Goal: Answer question/provide support: Share knowledge or assist other users

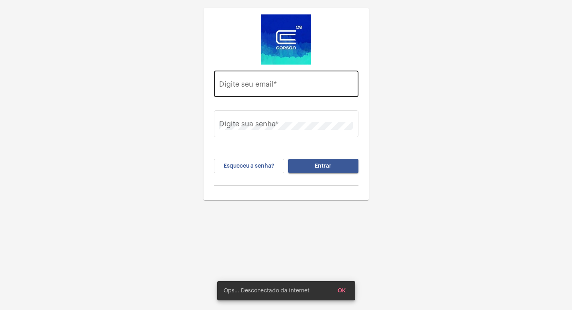
click at [253, 82] on input "Digite seu email *" at bounding box center [286, 86] width 134 height 8
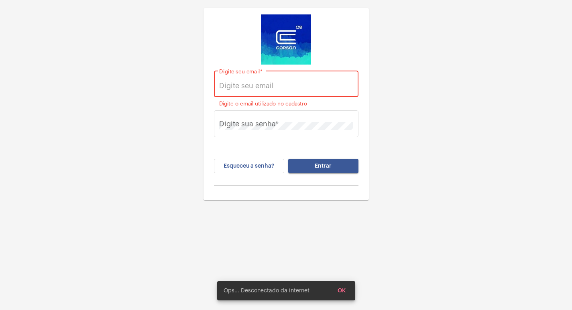
click at [247, 84] on input "Digite seu email *" at bounding box center [286, 86] width 134 height 8
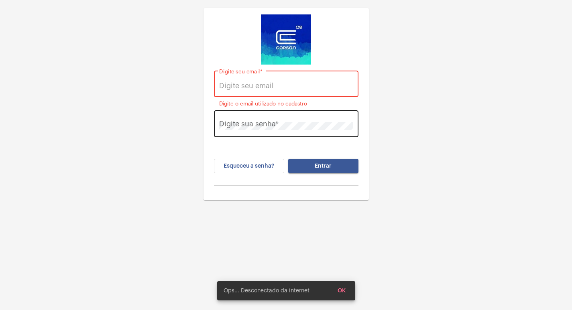
paste input "[EMAIL_ADDRESS][PERSON_NAME][DOMAIN_NAME]"
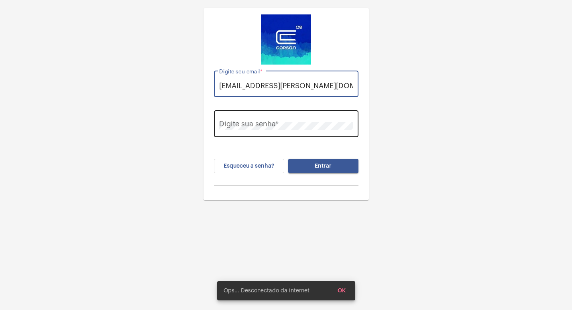
type input "[EMAIL_ADDRESS][PERSON_NAME][DOMAIN_NAME]"
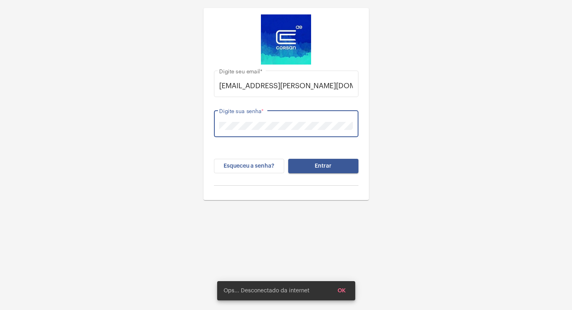
click at [288, 159] on button "Entrar" at bounding box center [323, 166] width 70 height 14
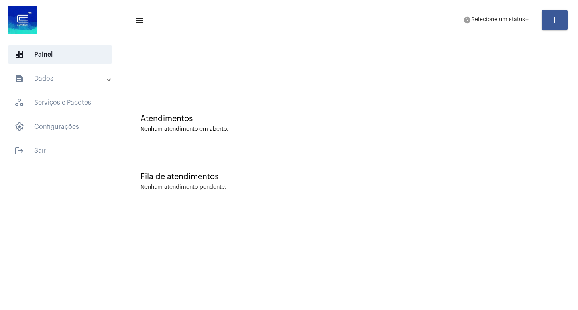
click at [475, 28] on mat-toolbar-row "menu help Selecione um status arrow_drop_down add" at bounding box center [348, 20] width 457 height 26
click at [479, 21] on span "Selecione um status" at bounding box center [498, 20] width 54 height 6
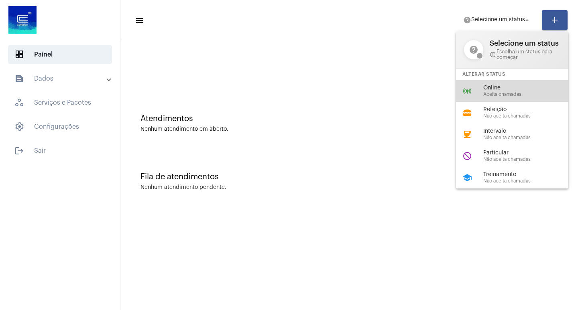
click at [472, 83] on div "online_prediction Online Aceita chamadas" at bounding box center [518, 91] width 125 height 22
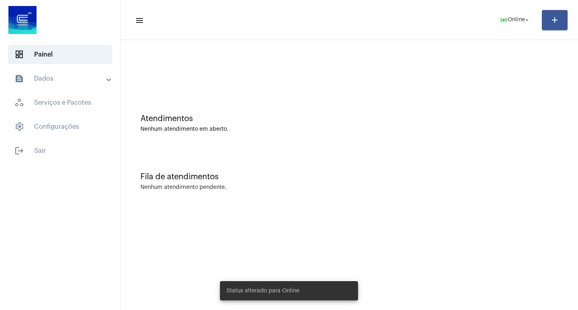
drag, startPoint x: 20, startPoint y: 68, endPoint x: 24, endPoint y: 71, distance: 4.6
click at [24, 71] on mat-list "dashboard Painel text_snippet_outlined Dados history_outlined Histórico schedul…" at bounding box center [60, 101] width 120 height 119
click at [28, 73] on mat-expansion-panel-header "text_snippet_outlined Dados" at bounding box center [62, 78] width 115 height 19
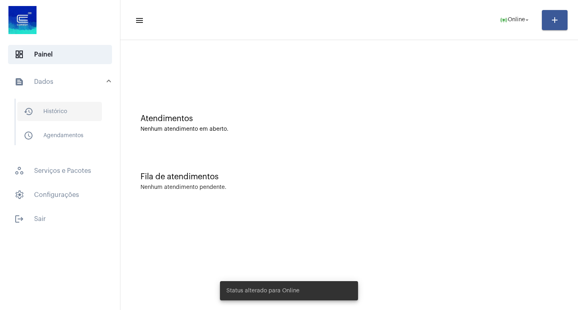
click at [65, 113] on span "history_outlined Histórico" at bounding box center [59, 111] width 85 height 19
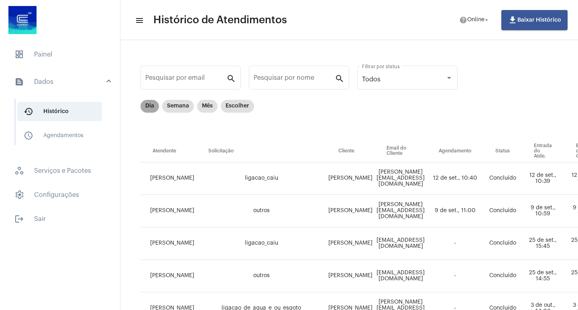
click at [145, 100] on mat-chip "Dia" at bounding box center [149, 106] width 18 height 13
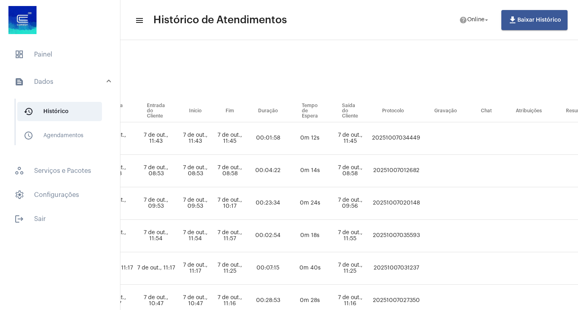
scroll to position [40, 401]
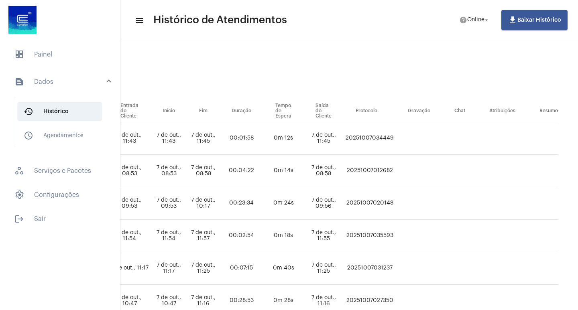
click at [364, 139] on td "20251007034449" at bounding box center [369, 138] width 52 height 33
copy td "20251007034449"
click at [43, 51] on span "dashboard Painel" at bounding box center [60, 54] width 104 height 19
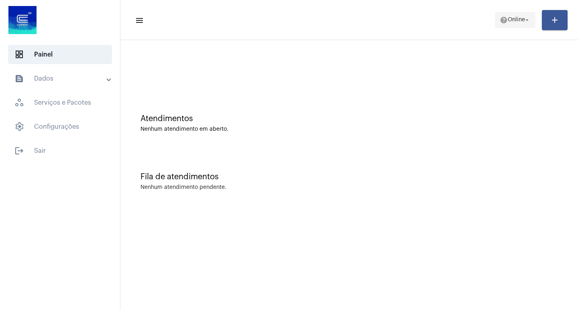
click at [522, 12] on button "help Online arrow_drop_down" at bounding box center [515, 20] width 41 height 16
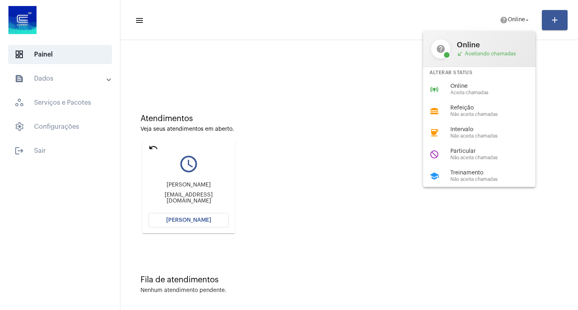
click at [191, 219] on div at bounding box center [289, 155] width 578 height 310
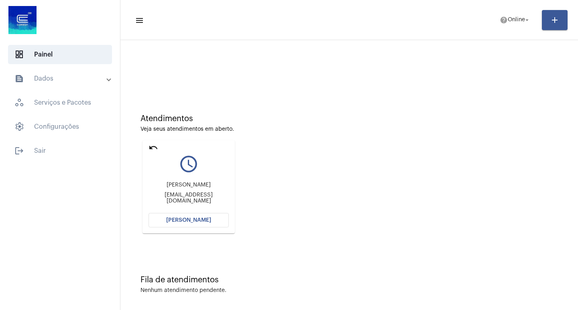
click at [191, 219] on span "[PERSON_NAME]" at bounding box center [188, 220] width 45 height 6
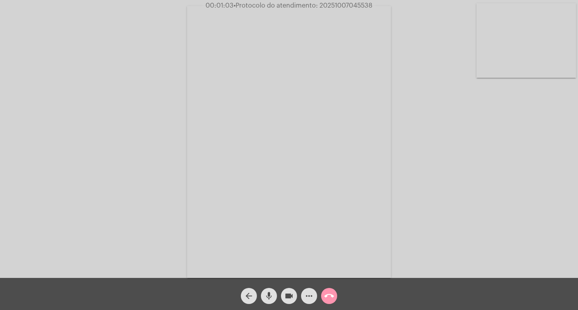
click at [334, 8] on span "• Protocolo do atendimento: 20251007045538" at bounding box center [303, 5] width 139 height 6
copy span "20251007045538"
click at [305, 297] on mat-icon "more_horiz" at bounding box center [309, 296] width 10 height 10
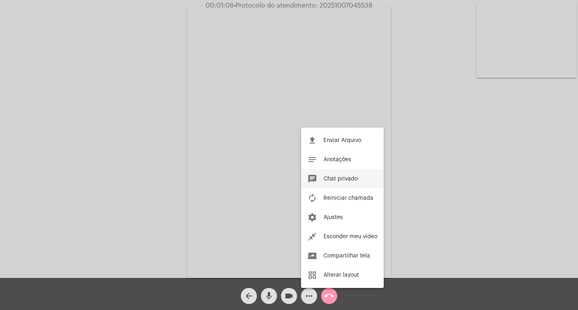
click at [338, 174] on button "chat Chat privado" at bounding box center [342, 178] width 83 height 19
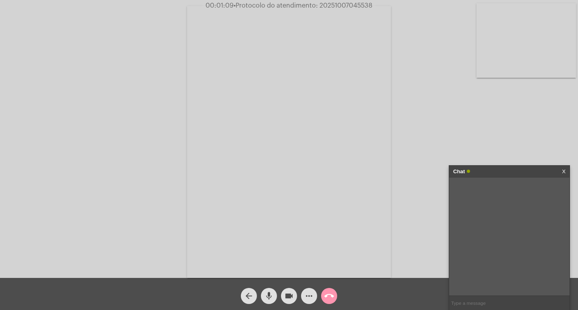
click at [522, 303] on input "text" at bounding box center [509, 303] width 120 height 14
paste input "20251007045538"
type input "20251007045538"
click at [505, 175] on div "Chat" at bounding box center [500, 172] width 95 height 12
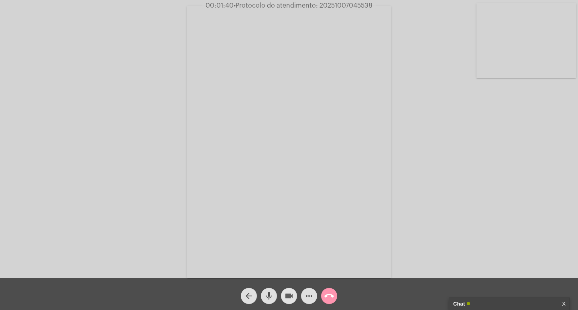
click at [288, 290] on span "videocam" at bounding box center [289, 296] width 10 height 16
click at [268, 294] on mat-icon "mic" at bounding box center [269, 296] width 10 height 10
click at [327, 296] on mat-icon "call_end" at bounding box center [329, 296] width 10 height 10
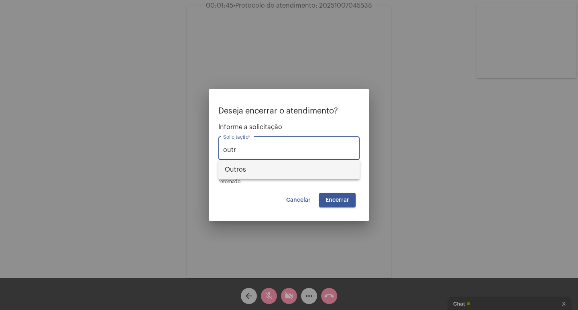
click at [316, 169] on span "Outros" at bounding box center [289, 169] width 128 height 19
type input "Outros"
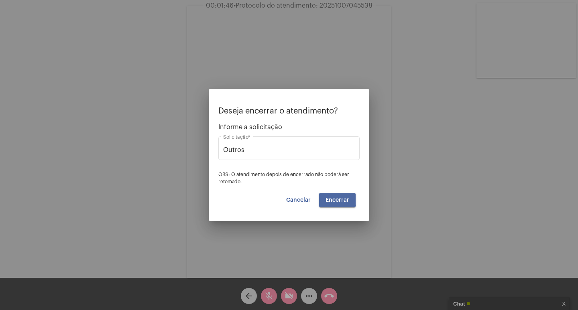
click at [331, 198] on span "Encerrar" at bounding box center [337, 200] width 24 height 6
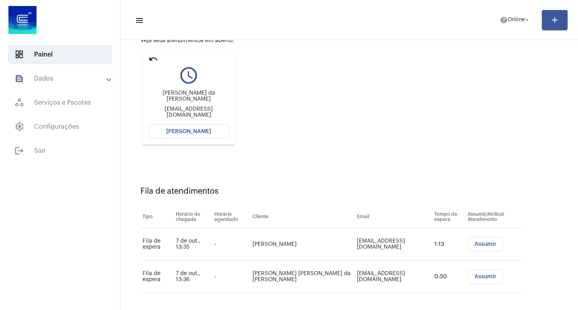
scroll to position [93, 0]
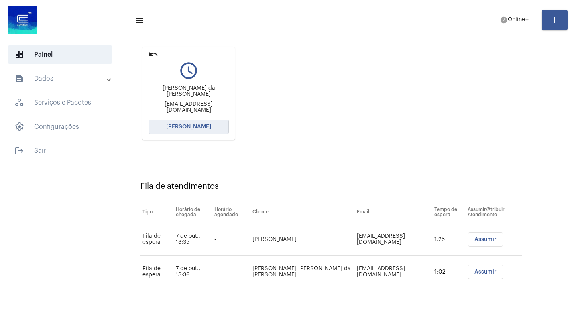
click at [176, 131] on button "[PERSON_NAME]" at bounding box center [188, 127] width 80 height 14
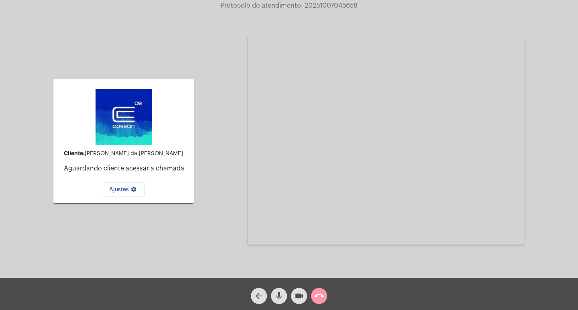
click at [315, 295] on button "call_end" at bounding box center [319, 296] width 16 height 16
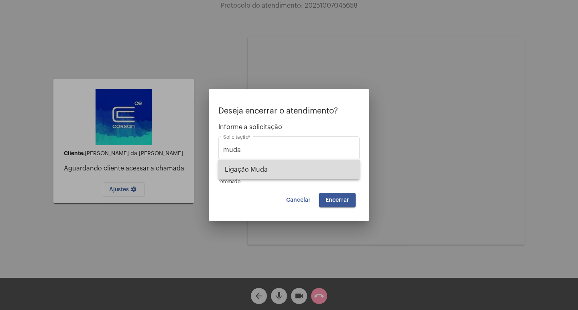
click at [256, 169] on span "Ligação Muda" at bounding box center [289, 169] width 128 height 19
type input "Ligação Muda"
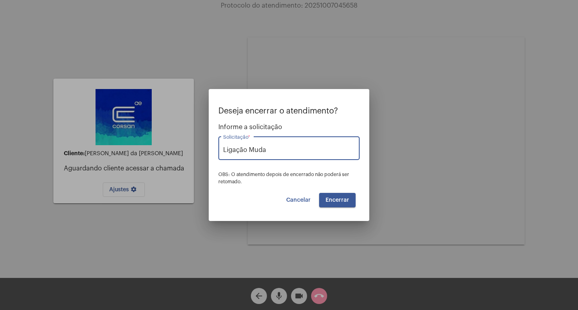
click at [342, 201] on span "Encerrar" at bounding box center [337, 200] width 24 height 6
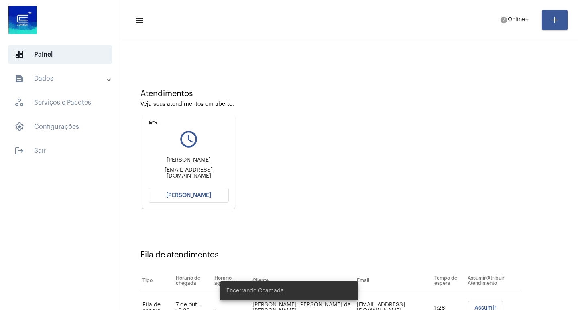
scroll to position [61, 0]
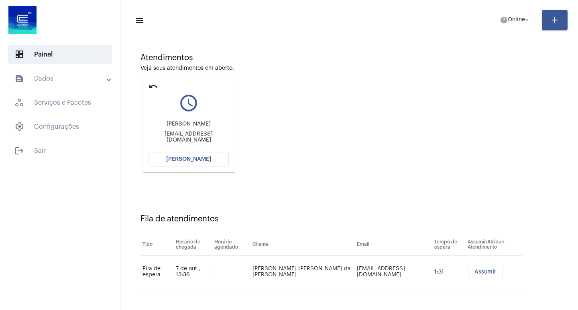
click at [181, 162] on button "[PERSON_NAME]" at bounding box center [188, 159] width 80 height 14
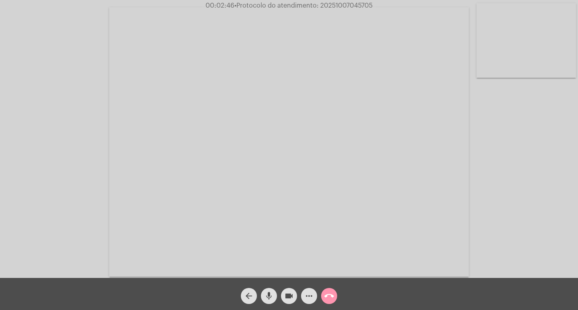
click at [313, 289] on span "more_horiz" at bounding box center [309, 296] width 10 height 16
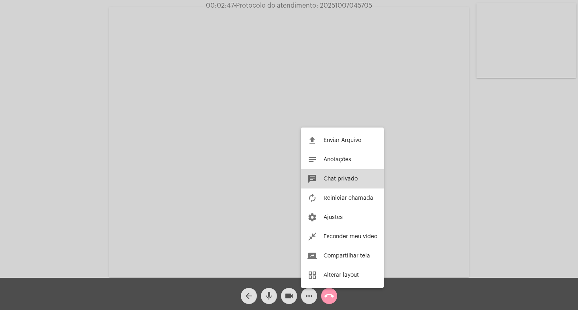
click at [320, 188] on button "chat Chat privado" at bounding box center [342, 178] width 83 height 19
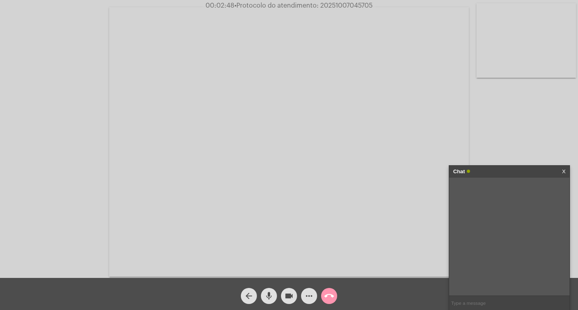
click at [465, 306] on input "text" at bounding box center [509, 303] width 120 height 14
paste input "2123459"
type input "2123459"
click at [308, 291] on span "more_horiz" at bounding box center [309, 296] width 10 height 16
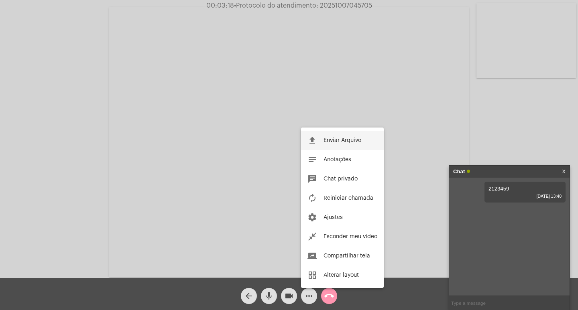
click at [339, 140] on span "Enviar Arquivo" at bounding box center [342, 141] width 38 height 6
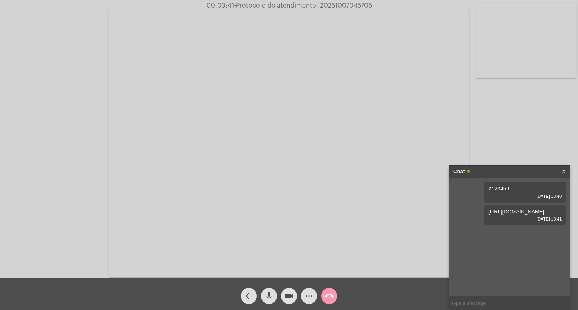
click at [332, 5] on span "• Protocolo do atendimento: 20251007045705" at bounding box center [303, 5] width 138 height 6
copy span "20251007045705"
click at [508, 299] on input "text" at bounding box center [509, 303] width 120 height 14
paste input "20251007045705"
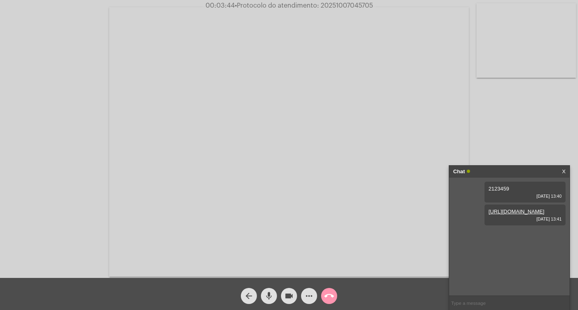
type input "20251007045705"
click at [510, 164] on div "Acessando Câmera e Microfone..." at bounding box center [289, 141] width 576 height 278
click at [498, 173] on div "Chat" at bounding box center [500, 172] width 95 height 12
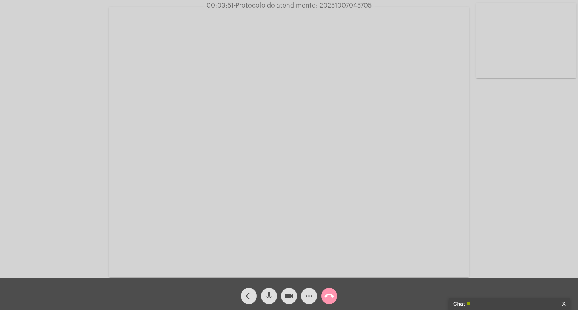
click at [290, 292] on mat-icon "videocam" at bounding box center [289, 296] width 10 height 10
click at [260, 289] on div "mic" at bounding box center [269, 294] width 20 height 20
click at [337, 293] on div "call_end" at bounding box center [329, 294] width 20 height 20
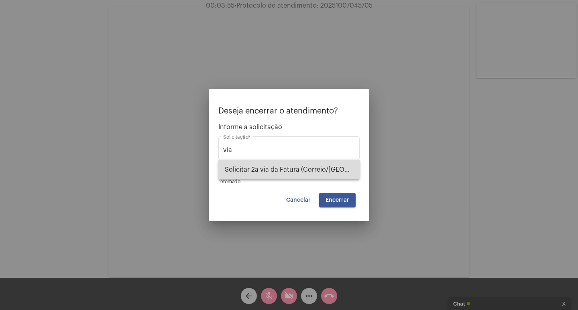
click at [290, 176] on span "Solicitar 2a via da Fatura (Correio/[GEOGRAPHIC_DATA]/Email)" at bounding box center [289, 169] width 128 height 19
type input "Solicitar 2a via da Fatura (Correio/[GEOGRAPHIC_DATA]/Email)"
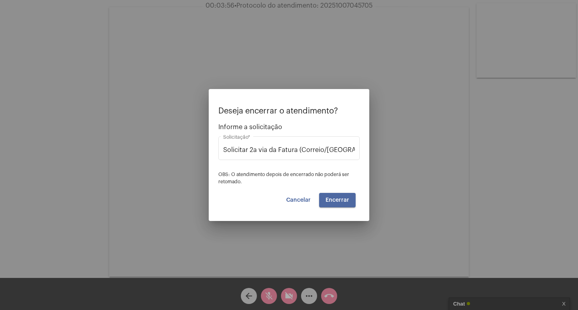
click at [340, 201] on span "Encerrar" at bounding box center [337, 200] width 24 height 6
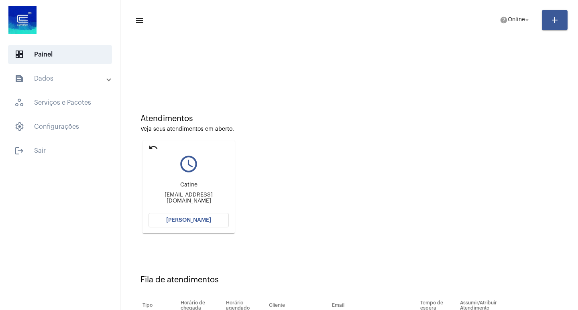
click at [175, 214] on button "[PERSON_NAME]" at bounding box center [188, 220] width 80 height 14
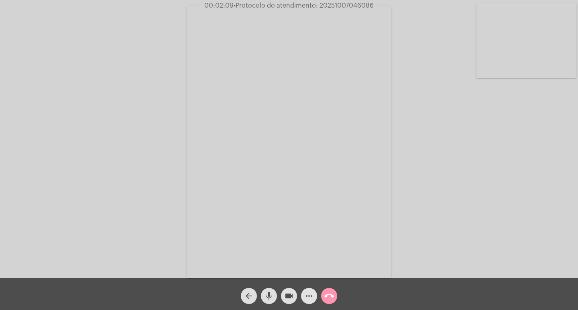
click at [311, 299] on mat-icon "more_horiz" at bounding box center [309, 296] width 10 height 10
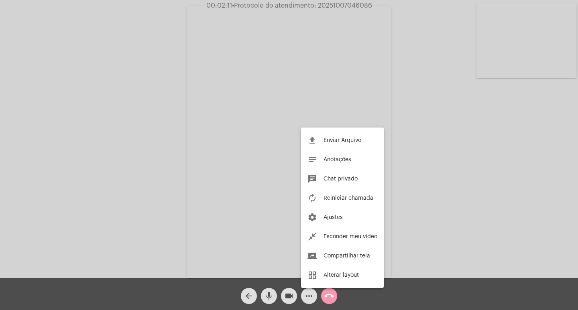
click at [265, 150] on div at bounding box center [289, 155] width 578 height 310
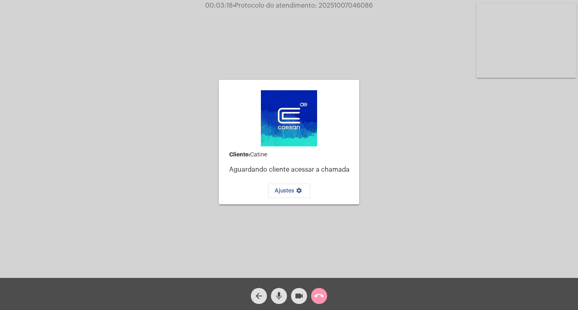
click at [322, 289] on span "call_end" at bounding box center [319, 296] width 10 height 16
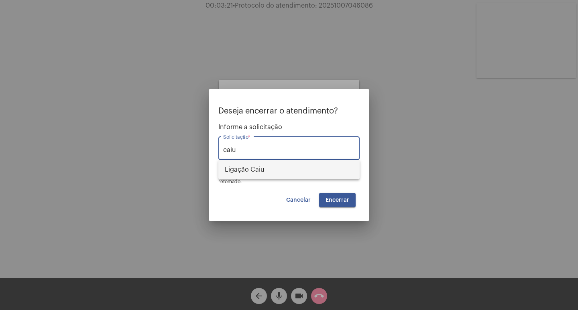
click at [281, 165] on span "Ligação Caiu" at bounding box center [289, 169] width 128 height 19
type input "Ligação Caiu"
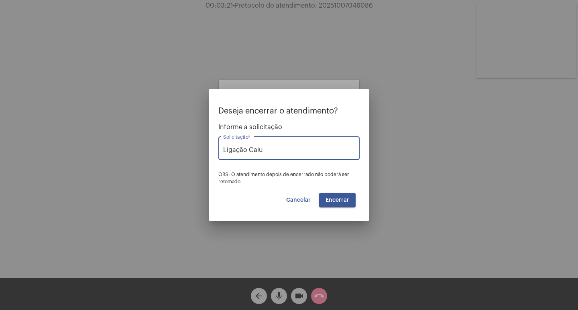
click at [333, 201] on span "Encerrar" at bounding box center [337, 200] width 24 height 6
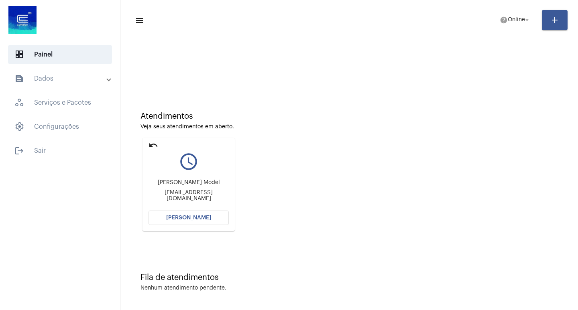
scroll to position [4, 0]
click at [167, 223] on button "[PERSON_NAME]" at bounding box center [188, 216] width 80 height 14
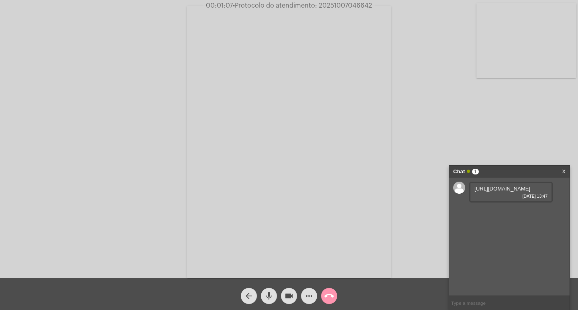
click at [532, 126] on div "Acessando Câmera e Microfone..." at bounding box center [289, 141] width 576 height 278
click at [501, 192] on link "[URL][DOMAIN_NAME]" at bounding box center [502, 189] width 56 height 6
click at [510, 215] on link "[URL][DOMAIN_NAME]" at bounding box center [502, 212] width 56 height 6
click at [291, 290] on span "videocam" at bounding box center [289, 296] width 10 height 16
click at [275, 291] on button "mic" at bounding box center [269, 296] width 16 height 16
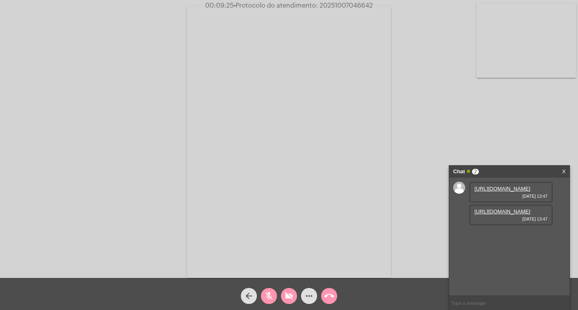
click at [284, 293] on mat-icon "videocam_off" at bounding box center [289, 296] width 10 height 10
click at [269, 290] on span "mic_off" at bounding box center [269, 296] width 10 height 16
click at [291, 291] on mat-icon "videocam" at bounding box center [289, 296] width 10 height 10
drag, startPoint x: 252, startPoint y: 290, endPoint x: 263, endPoint y: 293, distance: 10.7
click at [256, 291] on div "arrow_back" at bounding box center [249, 294] width 20 height 20
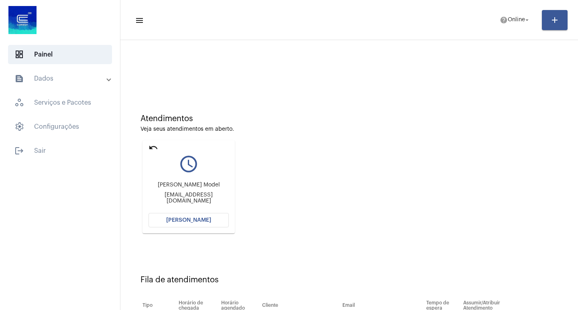
click at [185, 216] on button "[PERSON_NAME]" at bounding box center [188, 220] width 80 height 14
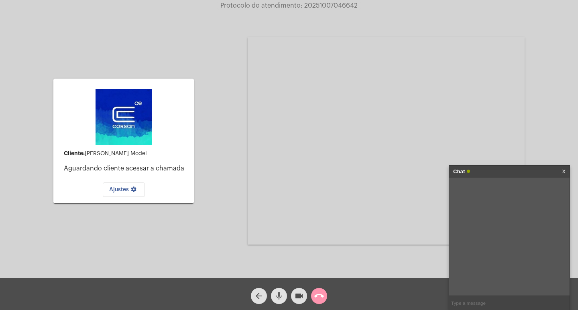
click at [280, 293] on mat-icon "mic" at bounding box center [279, 296] width 10 height 10
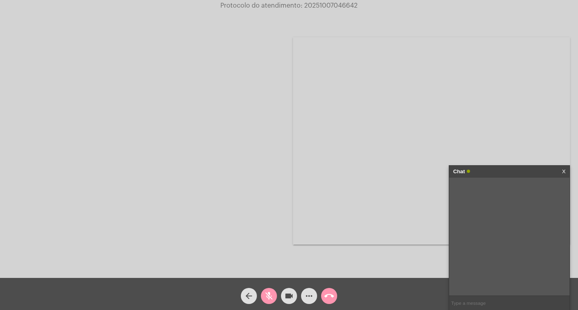
click at [287, 295] on mat-icon "videocam" at bounding box center [289, 296] width 10 height 10
click at [287, 301] on mat-icon "videocam_off" at bounding box center [289, 296] width 10 height 10
click at [265, 295] on mat-icon "mic_off" at bounding box center [269, 296] width 10 height 10
drag, startPoint x: 295, startPoint y: 295, endPoint x: 271, endPoint y: 293, distance: 24.2
click at [295, 295] on button "videocam" at bounding box center [289, 296] width 16 height 16
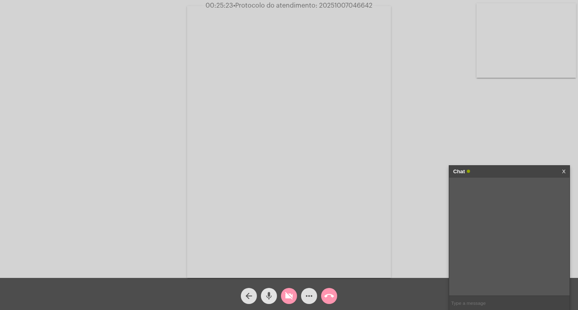
click at [270, 294] on mat-icon "mic" at bounding box center [269, 296] width 10 height 10
click at [294, 293] on button "videocam_off" at bounding box center [289, 296] width 16 height 16
click at [270, 290] on span "mic_off" at bounding box center [269, 296] width 10 height 16
click at [286, 297] on mat-icon "videocam" at bounding box center [289, 296] width 10 height 10
click at [271, 295] on mat-icon "mic" at bounding box center [269, 296] width 10 height 10
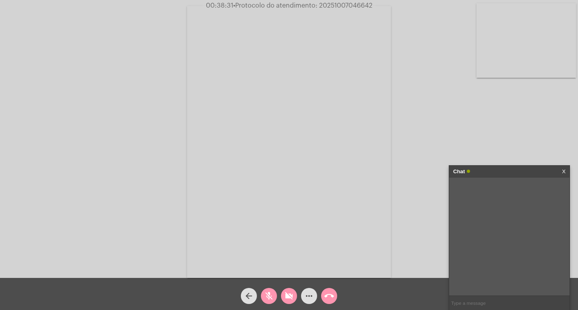
click at [290, 293] on mat-icon "videocam_off" at bounding box center [289, 296] width 10 height 10
click at [272, 293] on mat-icon "mic_off" at bounding box center [269, 296] width 10 height 10
click at [506, 192] on link "[URL][DOMAIN_NAME]" at bounding box center [502, 189] width 56 height 6
click at [485, 225] on div "[URL][DOMAIN_NAME] [DATE] 14:26" at bounding box center [510, 215] width 83 height 21
click at [484, 215] on link "[URL][DOMAIN_NAME]" at bounding box center [502, 212] width 56 height 6
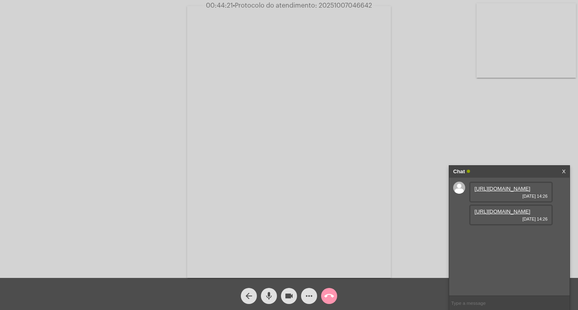
click at [483, 302] on input "text" at bounding box center [509, 303] width 120 height 14
click at [459, 299] on input "text" at bounding box center [509, 303] width 120 height 14
type input ".."
click at [485, 169] on div "Chat" at bounding box center [500, 172] width 95 height 12
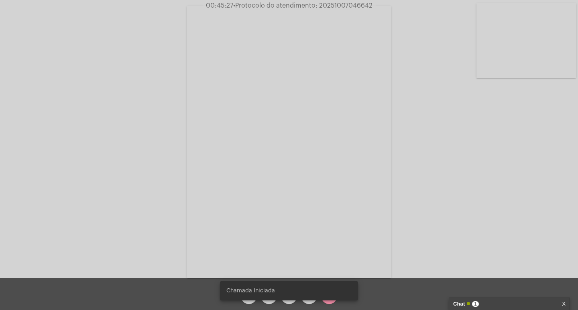
click at [548, 299] on div "Chat 1" at bounding box center [500, 304] width 95 height 12
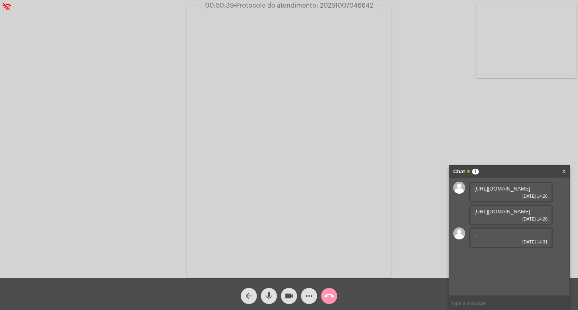
click at [304, 298] on button "more_horiz" at bounding box center [309, 296] width 16 height 16
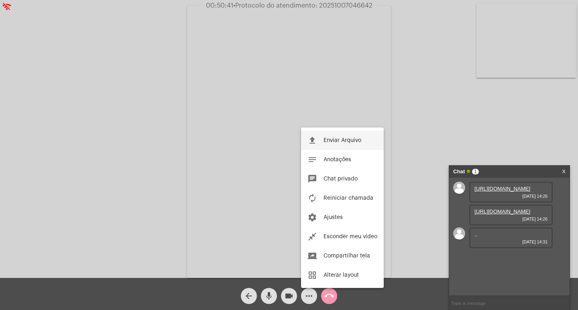
click at [333, 138] on span "Enviar Arquivo" at bounding box center [342, 141] width 38 height 6
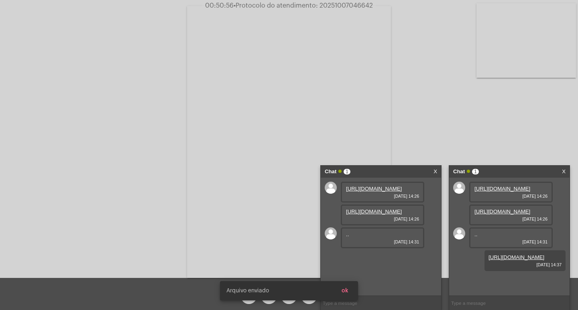
scroll to position [30, 0]
click at [503, 260] on link "[URL][DOMAIN_NAME]" at bounding box center [516, 257] width 56 height 6
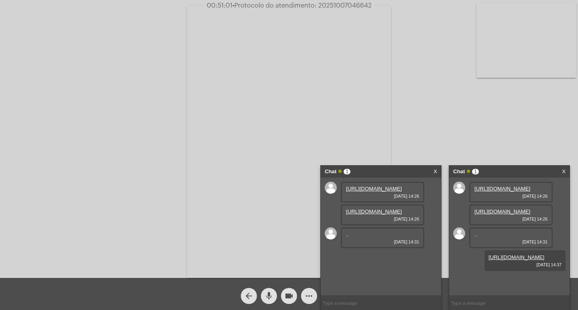
click at [429, 170] on div "Chat 1 X" at bounding box center [381, 172] width 120 height 12
click at [432, 170] on div "Chat 1 X" at bounding box center [381, 172] width 120 height 12
click at [436, 170] on link "X" at bounding box center [435, 172] width 4 height 12
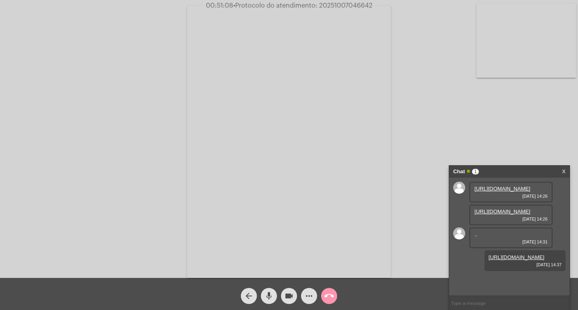
click at [486, 172] on div "Chat 1" at bounding box center [500, 172] width 95 height 12
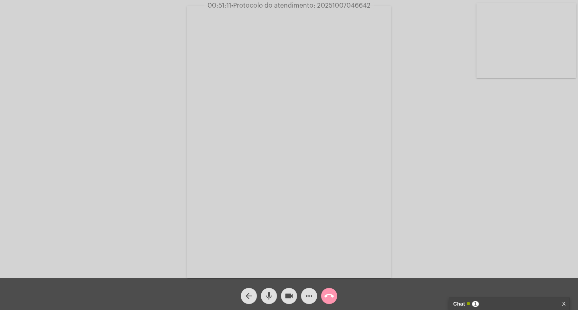
click at [346, 4] on span "• Protocolo do atendimento: 20251007046642" at bounding box center [300, 5] width 139 height 6
copy span "20251007046642"
click at [511, 303] on div "Chat 1" at bounding box center [500, 304] width 95 height 12
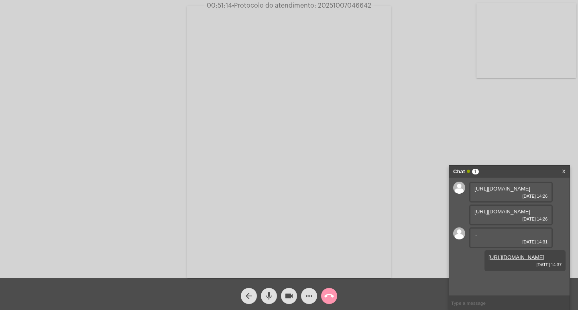
click at [500, 303] on input "text" at bounding box center [509, 303] width 120 height 14
paste input "20251007046642"
type input "20251007046642"
click at [481, 172] on div "Chat 1" at bounding box center [500, 172] width 95 height 12
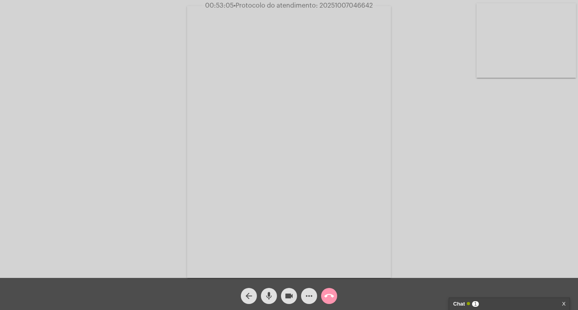
click at [287, 294] on mat-icon "videocam" at bounding box center [289, 296] width 10 height 10
click at [271, 294] on mat-icon "mic" at bounding box center [269, 296] width 10 height 10
click at [325, 293] on mat-icon "call_end" at bounding box center [329, 296] width 10 height 10
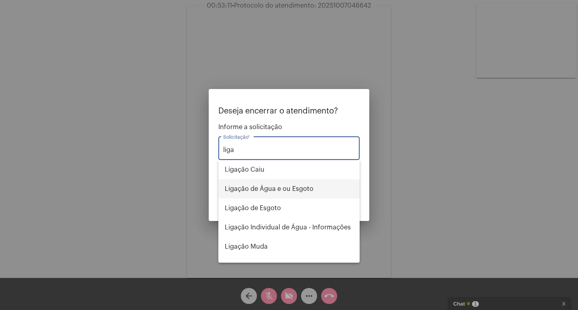
click at [306, 187] on span "Ligação de Água e ou Esgoto" at bounding box center [289, 188] width 128 height 19
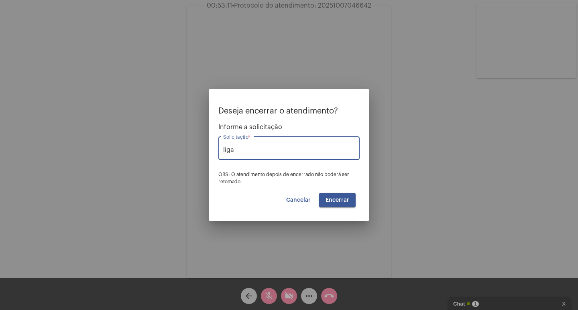
type input "Ligação de Água e ou Esgoto"
click at [338, 202] on span "Encerrar" at bounding box center [337, 200] width 24 height 6
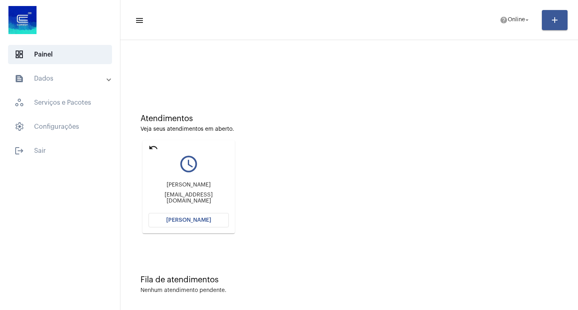
click at [165, 207] on div "[PERSON_NAME] [EMAIL_ADDRESS][DOMAIN_NAME]" at bounding box center [188, 193] width 80 height 36
click at [178, 219] on span "[PERSON_NAME]" at bounding box center [188, 220] width 45 height 6
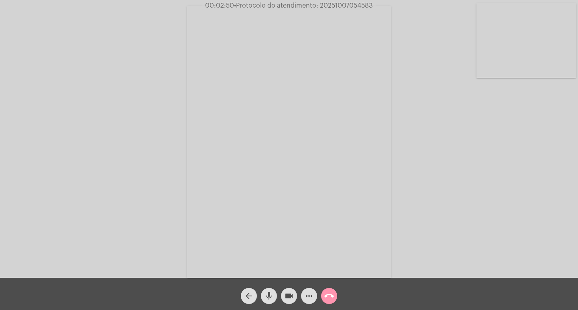
click at [290, 297] on mat-icon "videocam" at bounding box center [289, 296] width 10 height 10
click at [268, 294] on mat-icon "mic" at bounding box center [269, 296] width 10 height 10
click at [272, 299] on mat-icon "mic_off" at bounding box center [269, 296] width 10 height 10
click at [290, 296] on mat-icon "videocam_off" at bounding box center [289, 296] width 10 height 10
click at [308, 294] on mat-icon "more_horiz" at bounding box center [309, 296] width 10 height 10
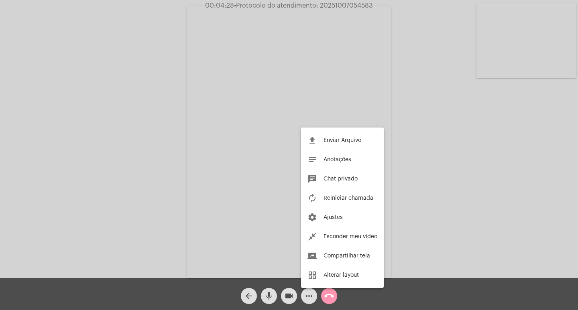
click at [263, 141] on div at bounding box center [289, 155] width 578 height 310
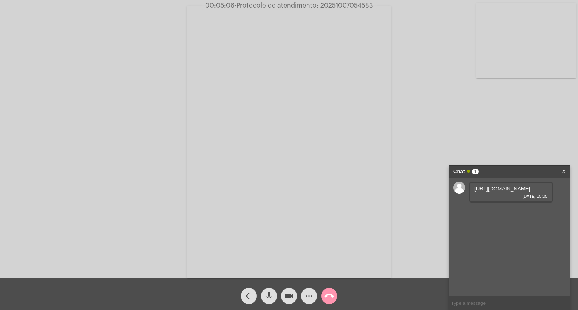
click at [489, 192] on link "[URL][DOMAIN_NAME]" at bounding box center [502, 189] width 56 height 6
click at [351, 7] on span "• Protocolo do atendimento: 20251007054583" at bounding box center [302, 5] width 139 height 6
click at [349, 7] on span "• Protocolo do atendimento: 20251007054583" at bounding box center [302, 5] width 139 height 6
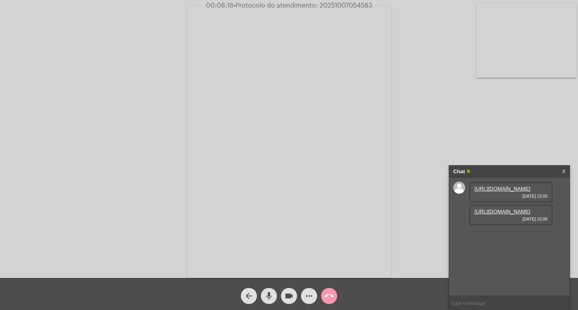
click at [451, 300] on input "text" at bounding box center [509, 303] width 120 height 14
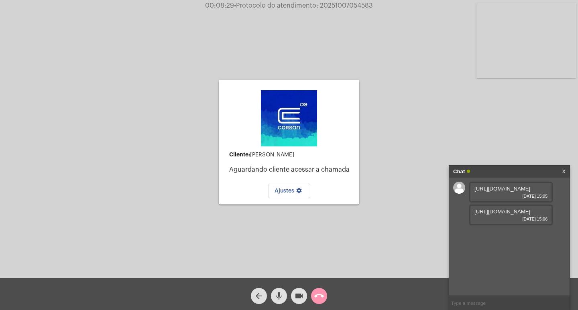
click at [318, 295] on mat-icon "call_end" at bounding box center [319, 296] width 10 height 10
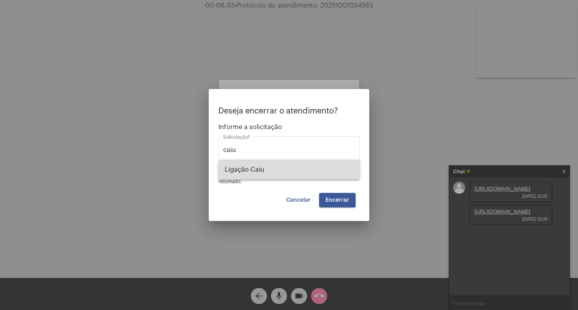
click at [270, 163] on span "Ligação Caiu" at bounding box center [289, 169] width 128 height 19
type input "Ligação Caiu"
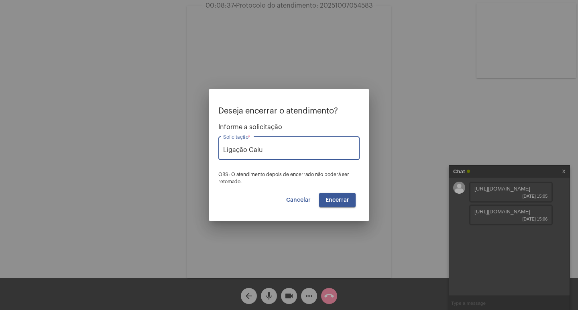
click at [298, 200] on span "Cancelar" at bounding box center [298, 200] width 24 height 6
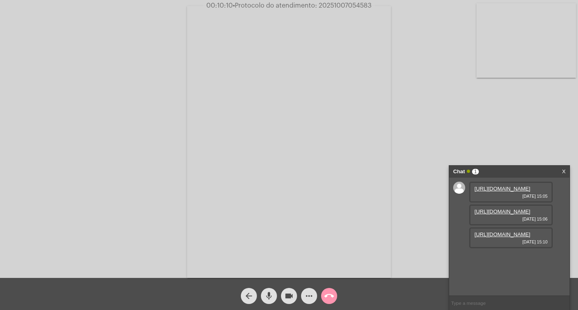
scroll to position [7, 0]
click at [490, 238] on link "[URL][DOMAIN_NAME]" at bounding box center [502, 235] width 56 height 6
click at [513, 215] on link "[URL][DOMAIN_NAME]" at bounding box center [502, 212] width 56 height 6
click at [305, 290] on span "more_horiz" at bounding box center [309, 296] width 10 height 16
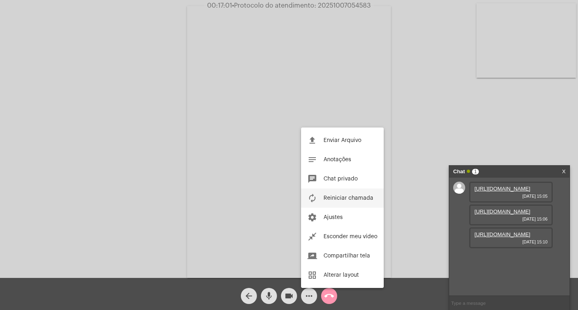
click at [332, 197] on span "Reiniciar chamada" at bounding box center [348, 198] width 50 height 6
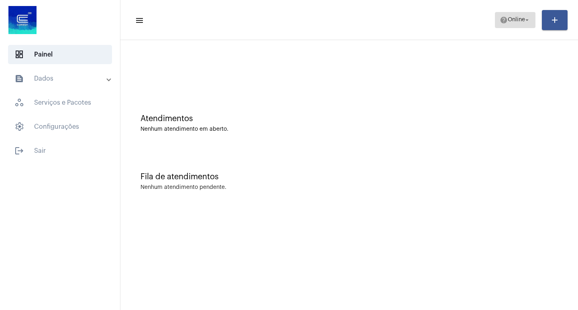
click at [508, 22] on span "Online" at bounding box center [516, 20] width 17 height 6
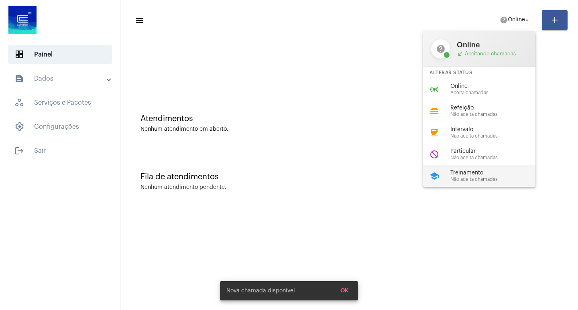
click at [455, 175] on span "Treinamento" at bounding box center [495, 173] width 91 height 6
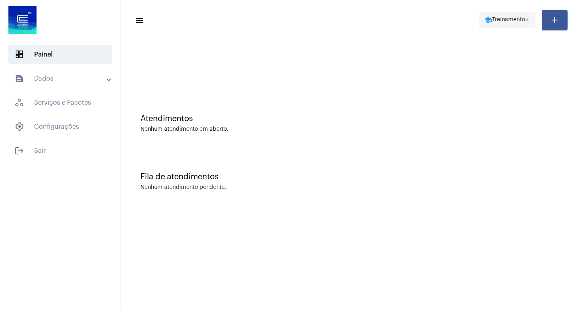
click at [484, 15] on span "school Treinamento arrow_drop_down" at bounding box center [507, 19] width 47 height 14
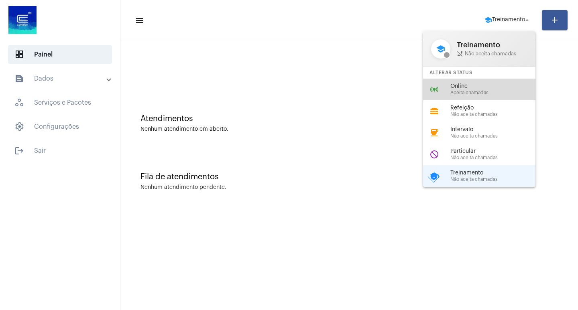
click at [521, 91] on span "Aceita chamadas" at bounding box center [495, 92] width 91 height 5
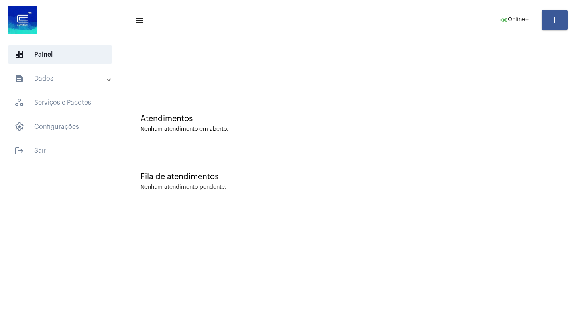
click at [522, 46] on div at bounding box center [348, 67] width 449 height 46
click at [516, 23] on span "online_prediction Online arrow_drop_down" at bounding box center [515, 19] width 31 height 14
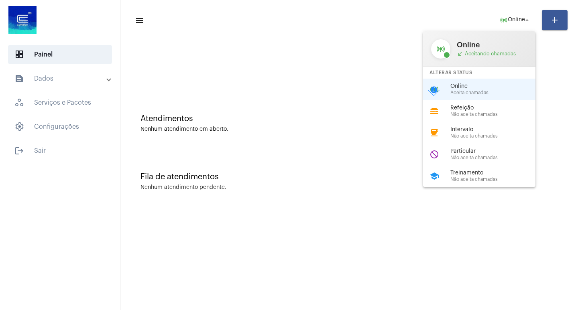
click at [514, 187] on div at bounding box center [289, 155] width 578 height 310
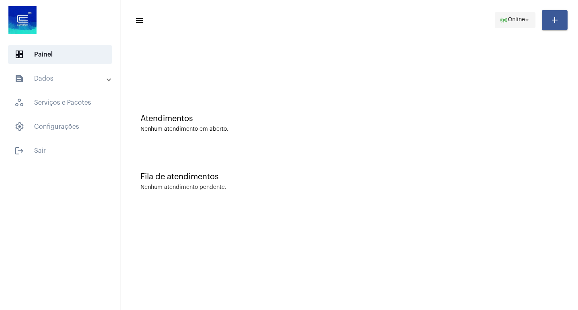
click at [502, 25] on span "online_prediction Online arrow_drop_down" at bounding box center [515, 19] width 31 height 14
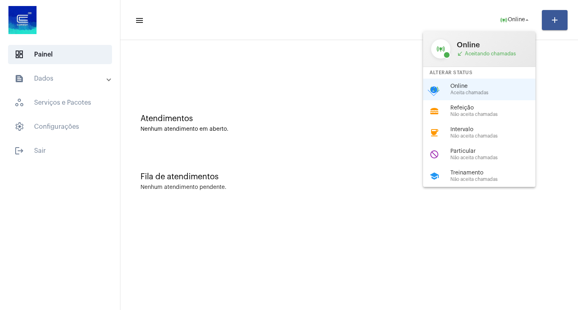
drag, startPoint x: 512, startPoint y: 181, endPoint x: 496, endPoint y: 199, distance: 24.8
click at [512, 183] on div "school Treinamento Não aceita chamadas" at bounding box center [485, 176] width 125 height 22
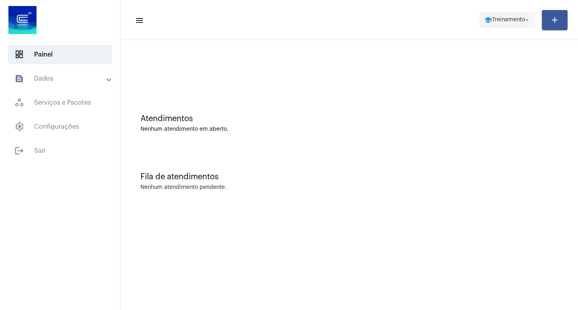
click at [510, 26] on span "school Treinamento arrow_drop_down" at bounding box center [507, 19] width 47 height 14
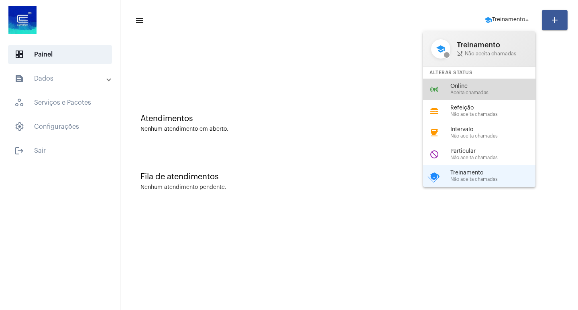
click at [458, 89] on span "Online" at bounding box center [495, 86] width 91 height 6
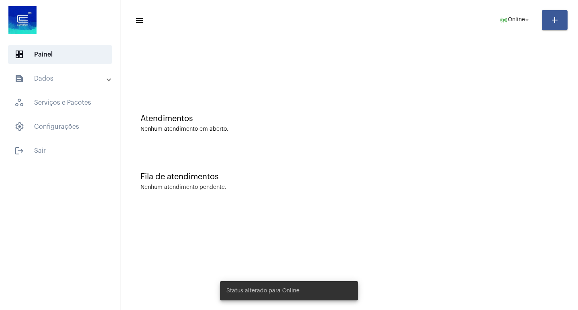
click at [496, 28] on mat-toolbar-row "menu online_prediction Online arrow_drop_down add" at bounding box center [348, 20] width 457 height 26
click at [506, 26] on span "online_prediction Online arrow_drop_down" at bounding box center [515, 19] width 31 height 14
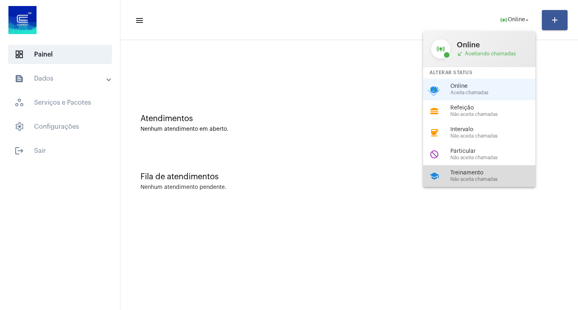
click at [470, 171] on span "Treinamento" at bounding box center [495, 173] width 91 height 6
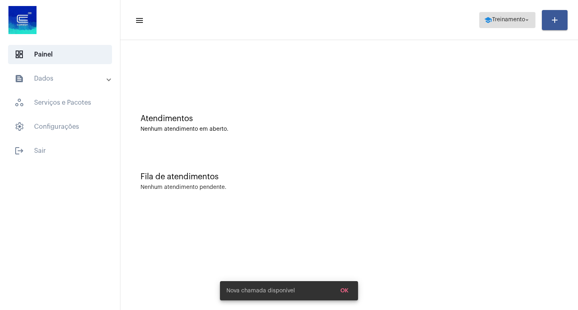
click at [518, 16] on span "school Treinamento arrow_drop_down" at bounding box center [507, 19] width 47 height 14
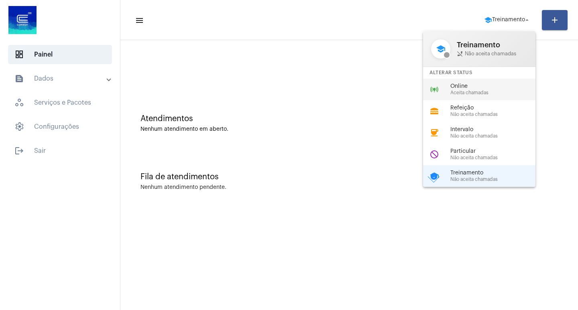
click at [477, 87] on span "Online" at bounding box center [495, 86] width 91 height 6
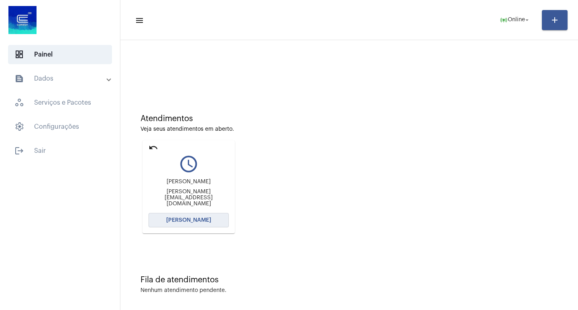
click at [191, 216] on button "[PERSON_NAME]" at bounding box center [188, 220] width 80 height 14
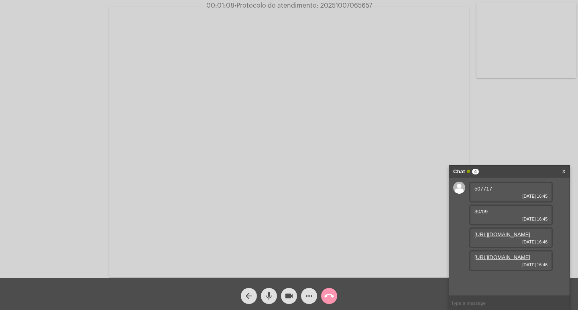
click at [488, 260] on link "https://neft-transfer-bucket.s3.amazonaws.com/temp-31c487e9-bf29-c6ac-4c44-a7bc…" at bounding box center [502, 257] width 56 height 6
click at [510, 234] on link "https://neft-transfer-bucket.s3.amazonaws.com/temp-fb6c6115-326d-eb4f-2042-0cca…" at bounding box center [502, 235] width 56 height 6
click at [481, 189] on span "507717" at bounding box center [483, 189] width 18 height 6
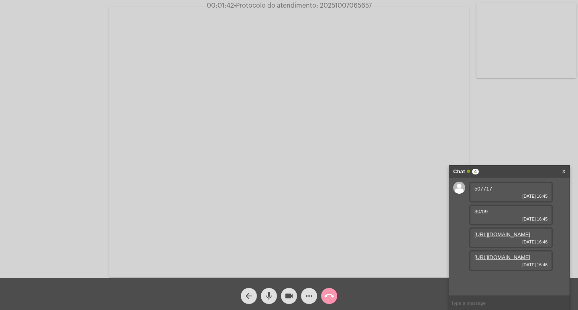
click at [481, 189] on span "507717" at bounding box center [483, 189] width 18 height 6
drag, startPoint x: 472, startPoint y: 210, endPoint x: 490, endPoint y: 213, distance: 18.3
click at [490, 213] on div "30/09 07/10/2025 16:45" at bounding box center [510, 215] width 83 height 21
drag, startPoint x: 490, startPoint y: 213, endPoint x: 482, endPoint y: 211, distance: 7.4
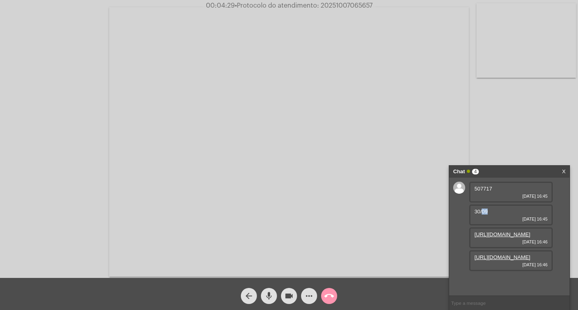
click at [482, 211] on div "30/09 07/10/2025 16:45" at bounding box center [510, 215] width 83 height 21
click at [488, 223] on div "30/09 07/10/2025 16:45" at bounding box center [510, 215] width 83 height 21
click at [306, 290] on span "more_horiz" at bounding box center [309, 296] width 10 height 16
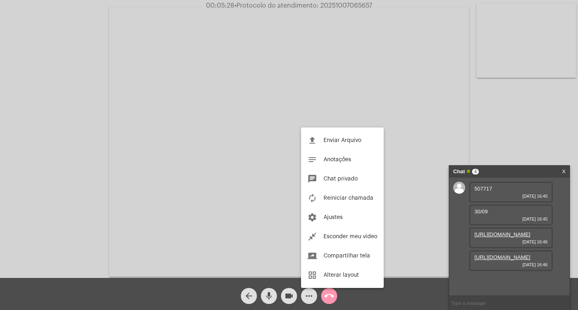
click at [328, 134] on button "file_upload Enviar Arquivo" at bounding box center [342, 140] width 83 height 19
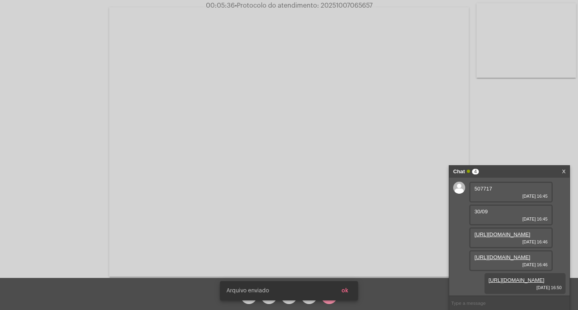
scroll to position [53, 0]
click at [349, 287] on button "ok" at bounding box center [345, 291] width 20 height 14
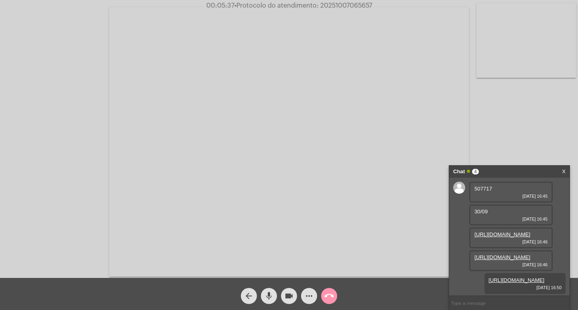
click at [307, 296] on mat-icon "more_horiz" at bounding box center [309, 296] width 10 height 10
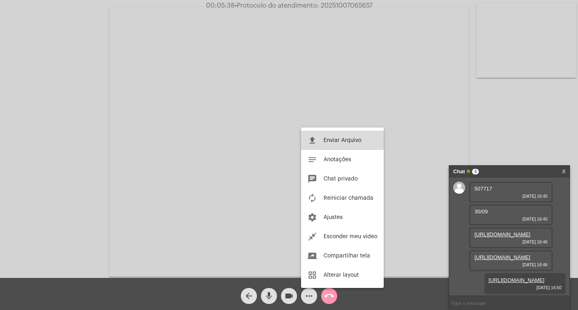
click at [331, 141] on span "Enviar Arquivo" at bounding box center [342, 141] width 38 height 6
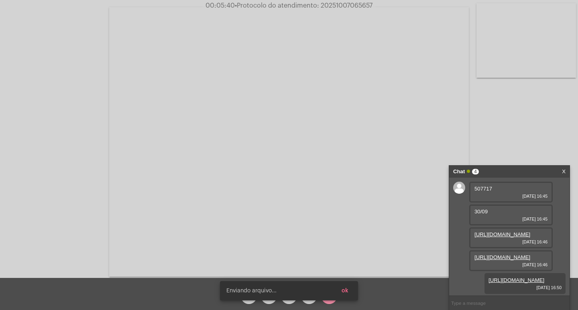
scroll to position [93, 0]
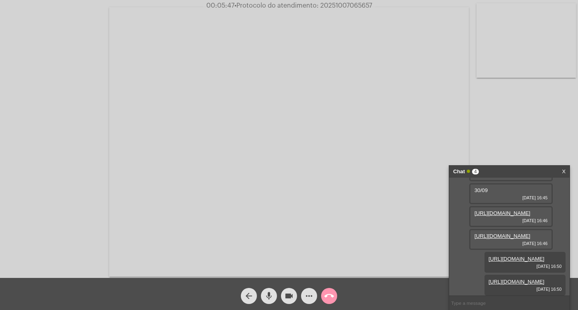
click at [360, 2] on span "• Protocolo do atendimento: 20251007065657" at bounding box center [303, 5] width 138 height 6
click at [360, 2] on span "• Protocolo do atendimento: 20251007065657" at bounding box center [304, 5] width 138 height 6
copy span "20251007065657"
click at [464, 305] on input "text" at bounding box center [509, 303] width 120 height 14
paste input "20251007065657"
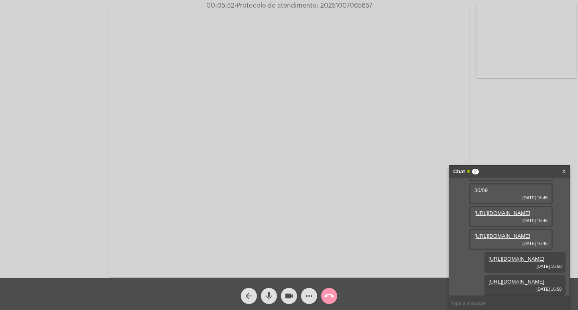
type input "20251007065657"
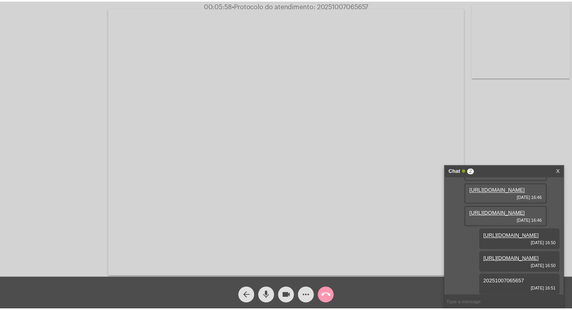
scroll to position [116, 0]
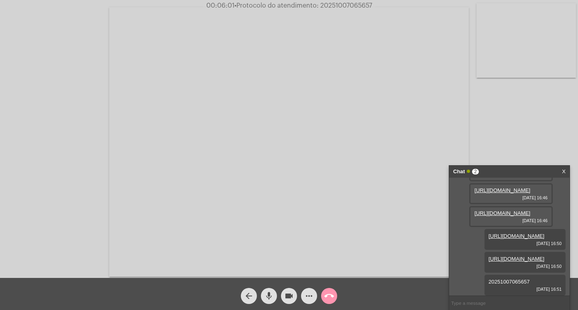
click at [502, 170] on div "Chat 2" at bounding box center [500, 172] width 95 height 12
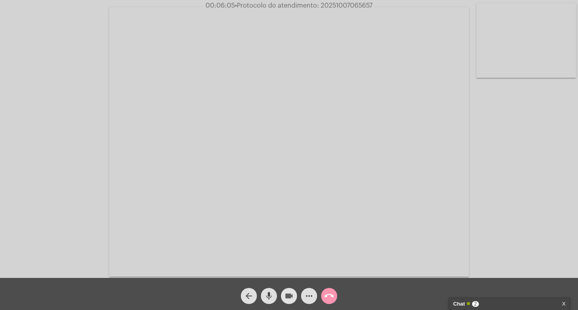
click at [286, 291] on mat-icon "videocam" at bounding box center [289, 296] width 10 height 10
click at [268, 296] on mat-icon "mic" at bounding box center [269, 296] width 10 height 10
click at [325, 292] on mat-icon "call_end" at bounding box center [329, 296] width 10 height 10
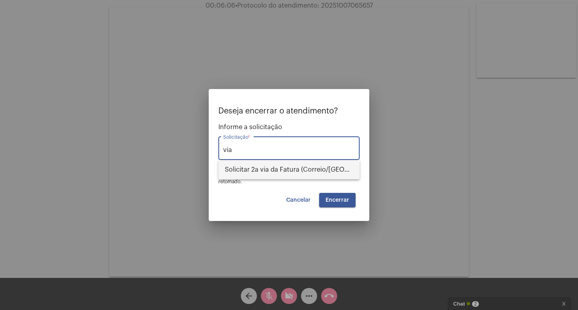
click at [317, 172] on span "Solicitar 2a via da Fatura (Correio/[GEOGRAPHIC_DATA]/Email)" at bounding box center [289, 169] width 128 height 19
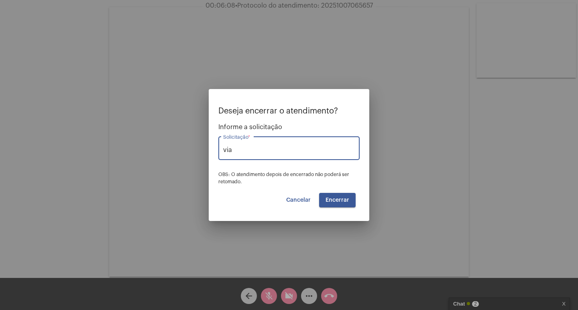
type input "Solicitar 2a via da Fatura (Correio/[GEOGRAPHIC_DATA]/Email)"
click at [331, 194] on button "Encerrar" at bounding box center [337, 200] width 37 height 14
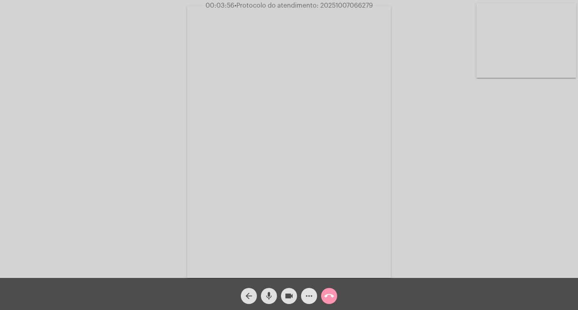
click at [307, 297] on mat-icon "more_horiz" at bounding box center [309, 296] width 10 height 10
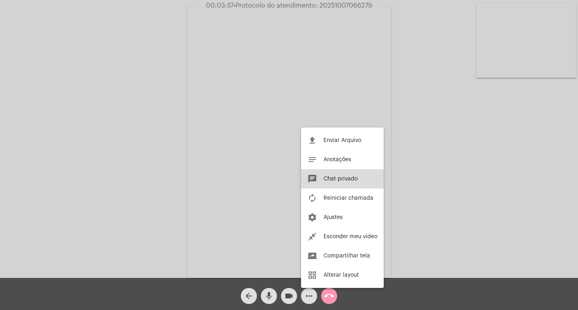
click at [347, 179] on span "Chat privado" at bounding box center [340, 179] width 34 height 6
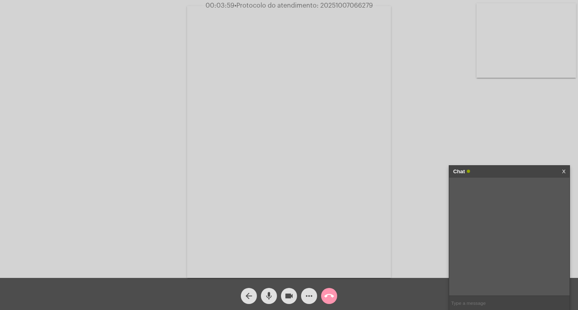
click at [347, 6] on span "• Protocolo do atendimento: 20251007066279" at bounding box center [303, 5] width 138 height 6
copy span "20251007066279"
click at [501, 307] on input "text" at bounding box center [509, 303] width 120 height 14
paste input "20251007066279"
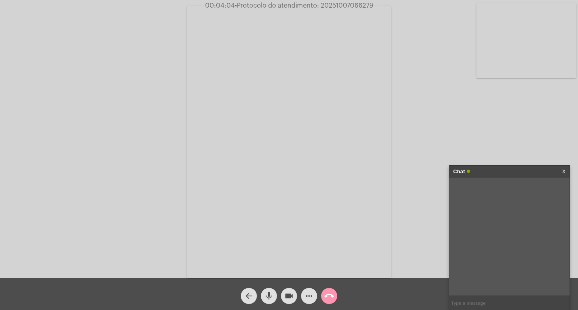
type input "20251007066279"
click at [501, 171] on div "Chat" at bounding box center [500, 172] width 95 height 12
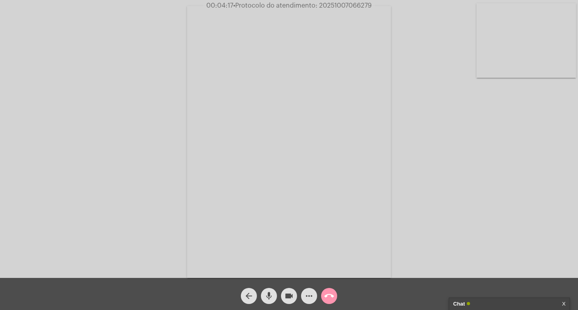
click at [290, 296] on mat-icon "videocam" at bounding box center [289, 296] width 10 height 10
click at [270, 294] on mat-icon "mic" at bounding box center [269, 296] width 10 height 10
click at [331, 298] on mat-icon "call_end" at bounding box center [329, 296] width 10 height 10
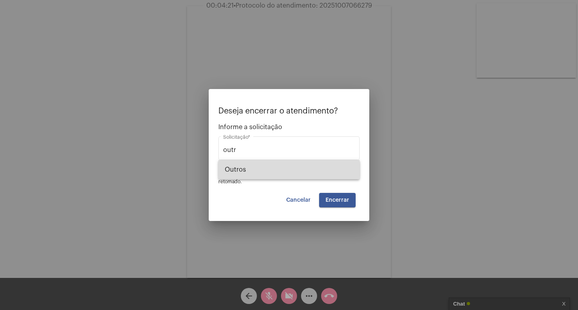
click at [323, 174] on span "Outros" at bounding box center [289, 169] width 128 height 19
type input "Outros"
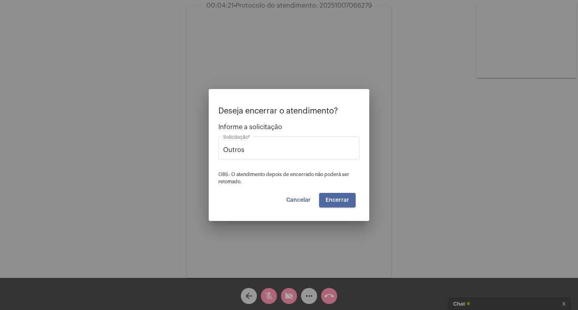
click at [346, 197] on button "Encerrar" at bounding box center [337, 200] width 37 height 14
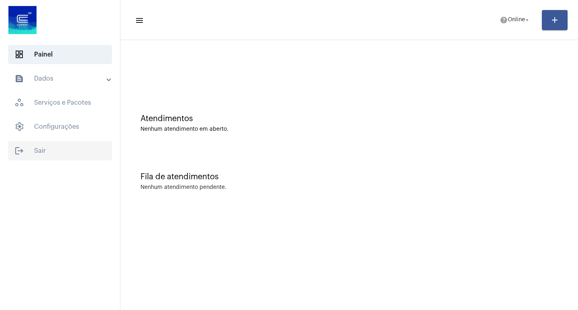
click at [60, 147] on span "logout Sair" at bounding box center [60, 150] width 104 height 19
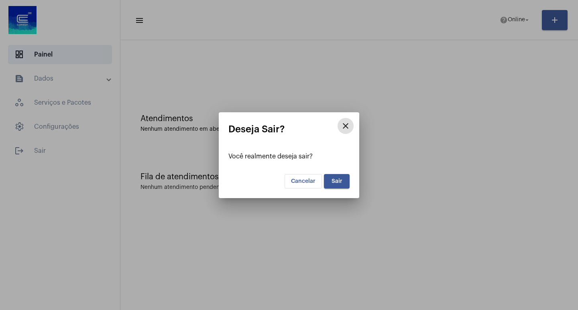
click at [333, 183] on span "Sair" at bounding box center [336, 182] width 11 height 6
